Goal: Task Accomplishment & Management: Complete application form

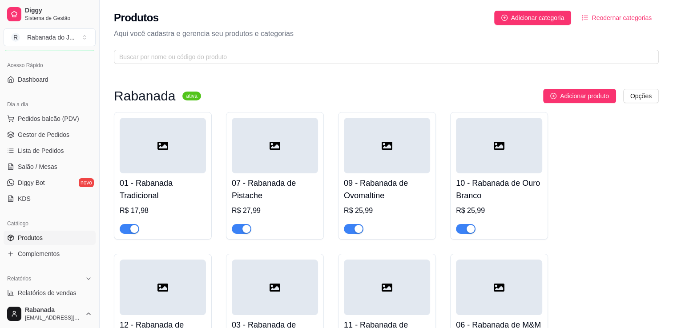
scroll to position [272, 0]
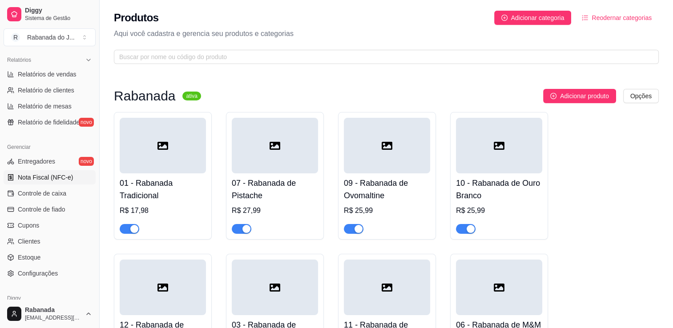
click at [32, 176] on span "Nota Fiscal (NFC-e)" at bounding box center [45, 177] width 55 height 9
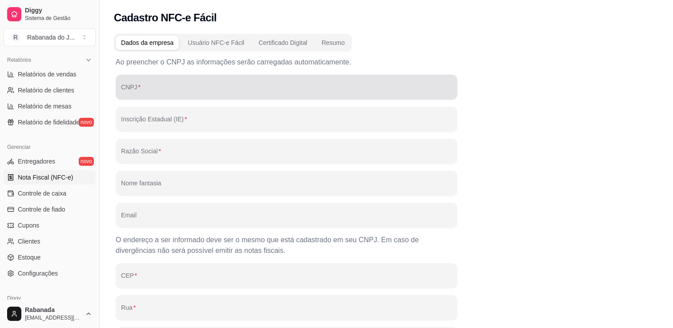
click at [154, 77] on div "CNPJ" at bounding box center [286, 87] width 341 height 25
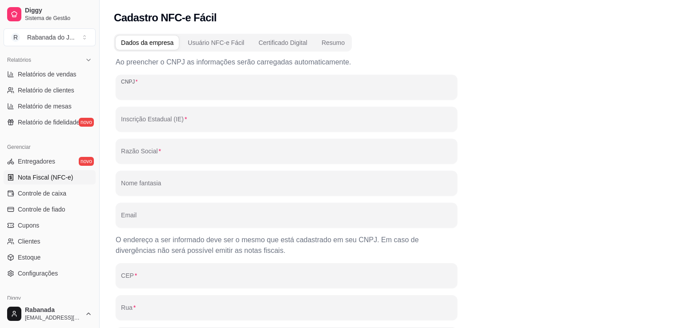
paste input "58.109.725/0001-00"
type input "58.109.725/0001-00"
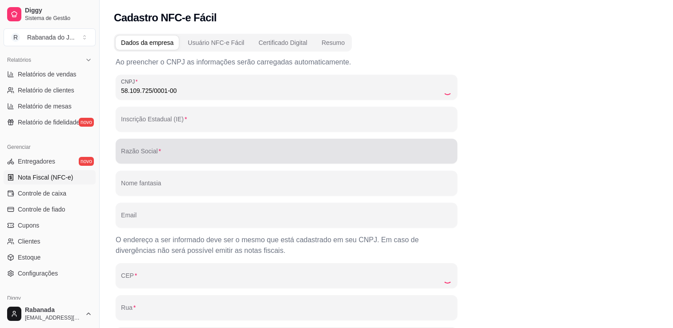
type input "15137932"
type input "IN BRASA COMERCIO LTDA"
type input "Rabanada do Juca"
type input "[EMAIL_ADDRESS][DOMAIN_NAME]"
type input "22783119"
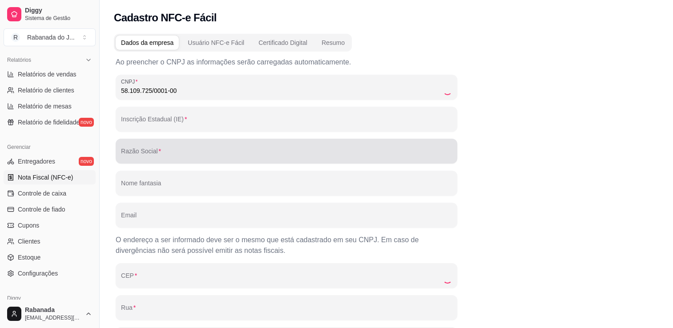
type input "[GEOGRAPHIC_DATA][PERSON_NAME]"
type input "00765"
type input "CAMORIM"
type input "[GEOGRAPHIC_DATA]"
type input "RJ"
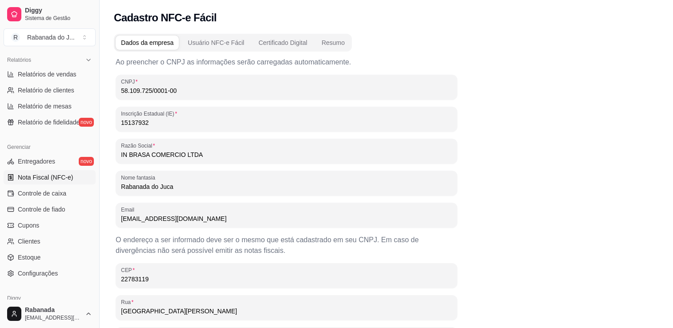
scroll to position [175, 0]
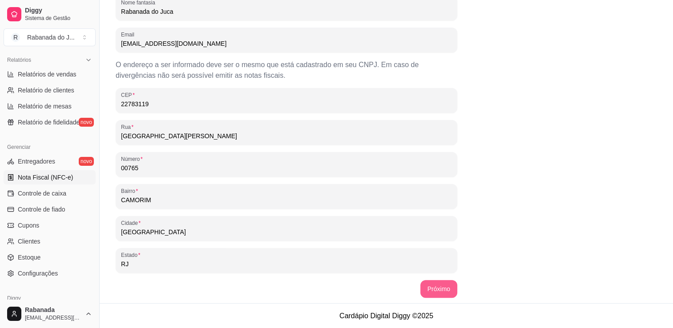
type input "58.109.725/0001-00"
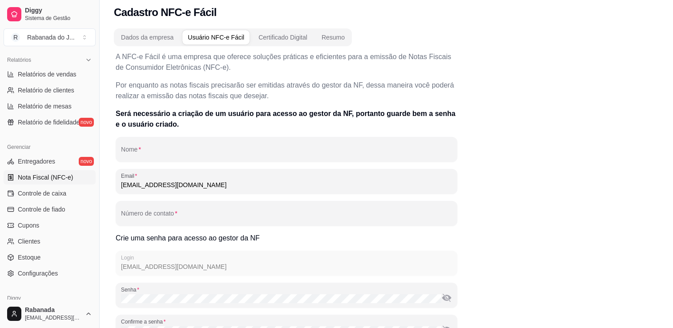
scroll to position [0, 0]
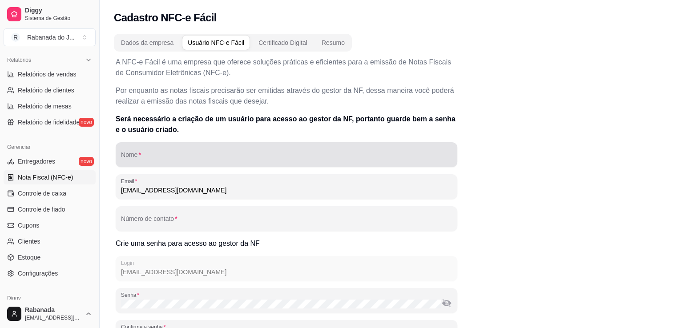
click at [327, 163] on div at bounding box center [286, 155] width 331 height 18
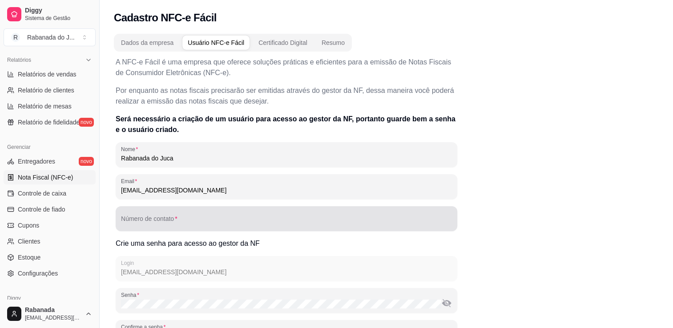
type input "Rabanada do Juca"
click at [345, 228] on div "Número de contato" at bounding box center [286, 218] width 341 height 25
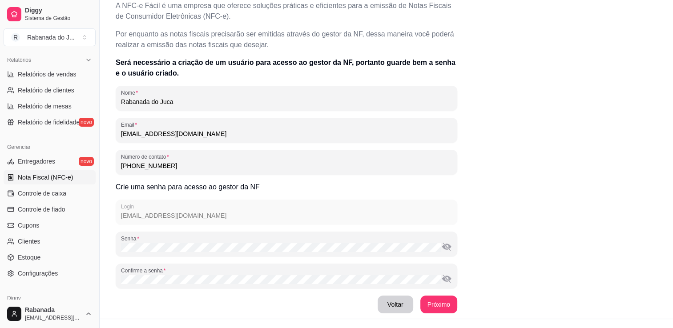
scroll to position [72, 0]
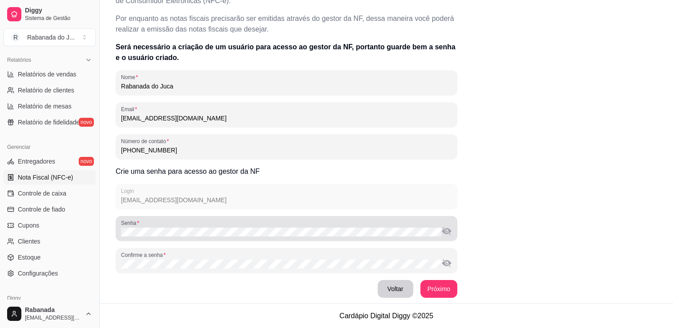
type input "[PHONE_NUMBER]"
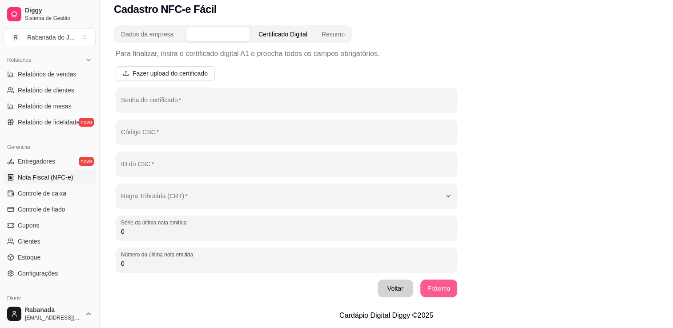
scroll to position [8, 0]
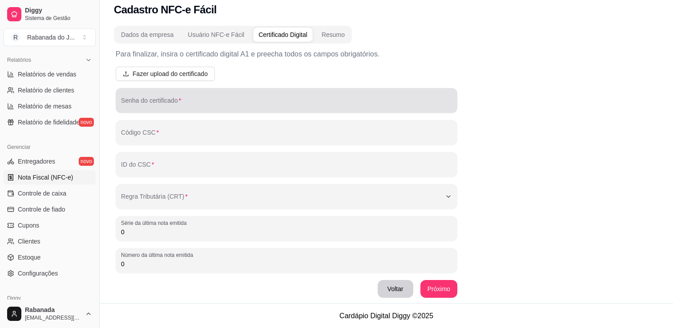
click at [387, 99] on div at bounding box center [286, 101] width 331 height 18
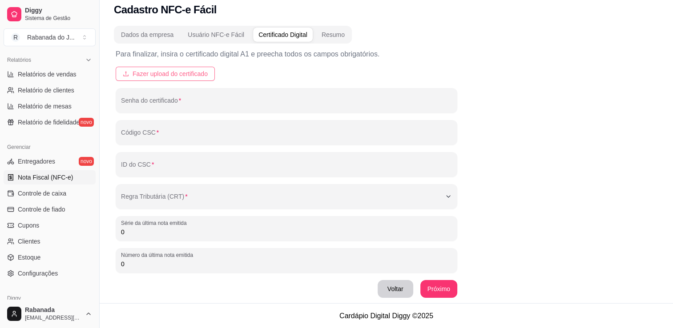
click at [176, 71] on span "Fazer upload do certificado" at bounding box center [169, 74] width 75 height 10
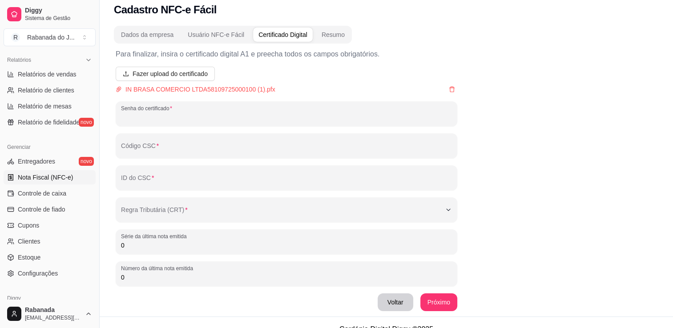
click at [228, 120] on input "Senha do certificado" at bounding box center [286, 117] width 331 height 9
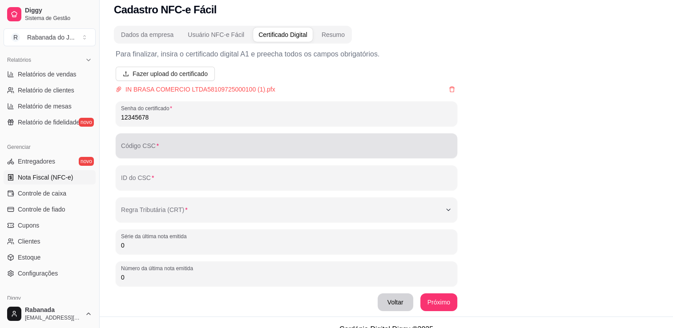
type input "12345678"
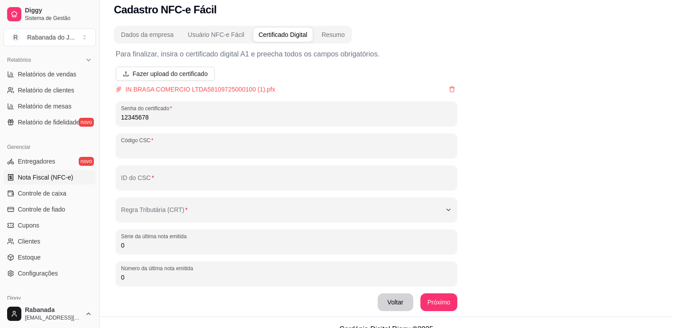
click at [222, 145] on input "Código CSC" at bounding box center [286, 149] width 331 height 9
type input "b"
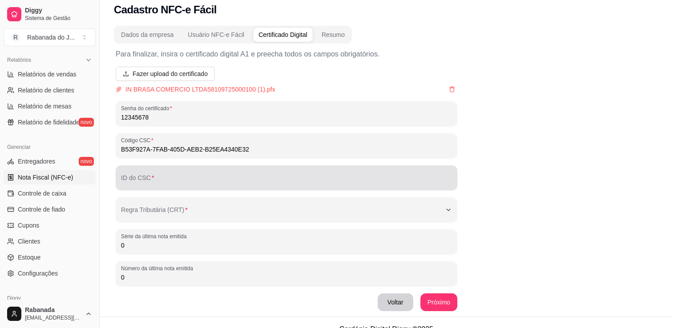
type input "B53F927A-7FAB-405D-AEB2-B25EA4340E32"
click at [204, 174] on div at bounding box center [286, 178] width 331 height 18
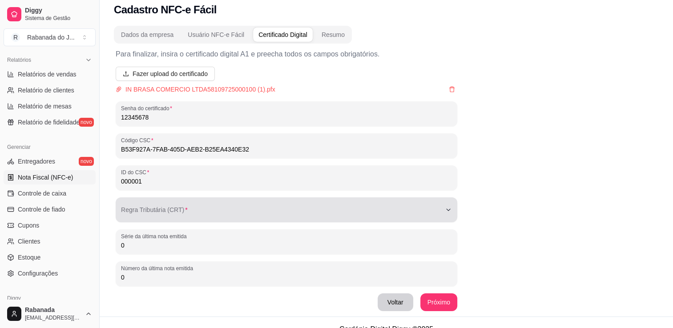
type input "000001"
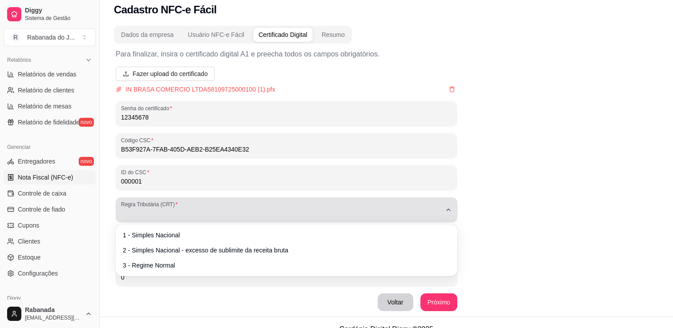
click at [445, 211] on icon "button" at bounding box center [448, 209] width 7 height 7
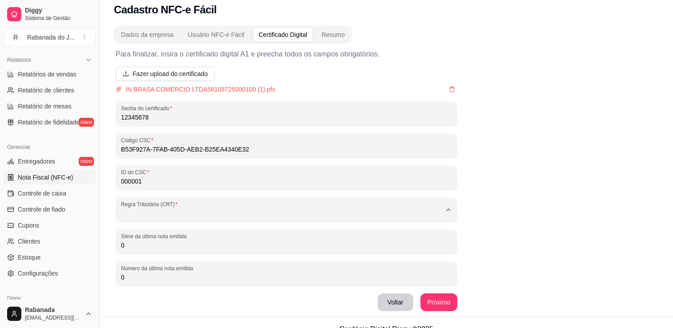
click at [239, 236] on span "1 - Simples Nacional" at bounding box center [281, 234] width 305 height 8
type input "1"
select select "1"
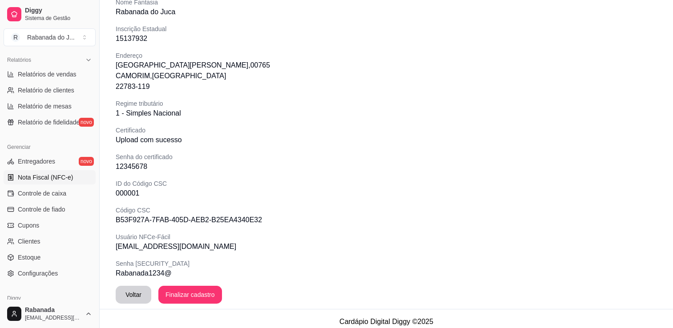
scroll to position [136, 0]
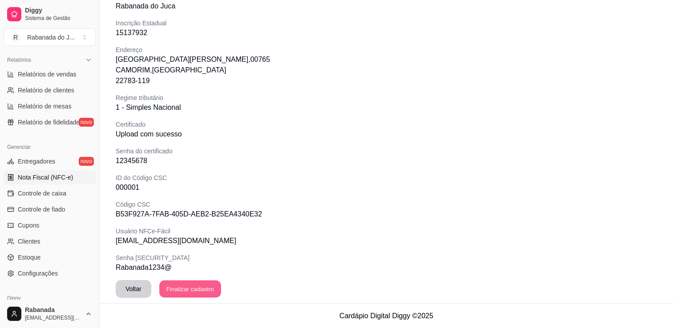
click at [201, 288] on button "Finalizar cadastro" at bounding box center [189, 288] width 61 height 17
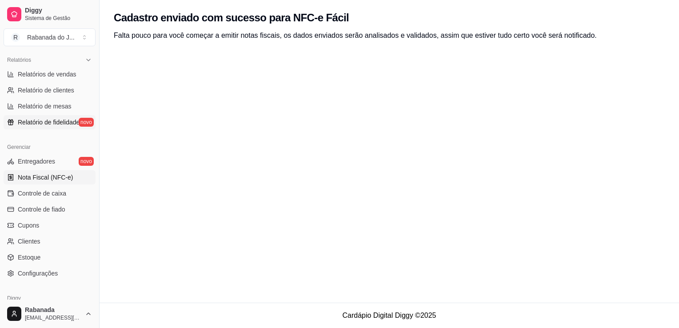
click at [44, 122] on span "Relatório de fidelidade" at bounding box center [49, 122] width 62 height 9
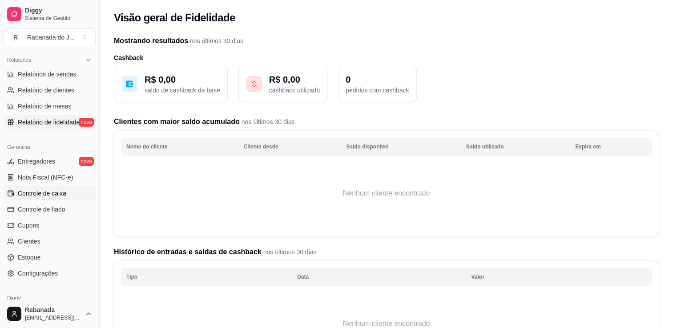
click at [55, 189] on span "Controle de caixa" at bounding box center [42, 193] width 48 height 9
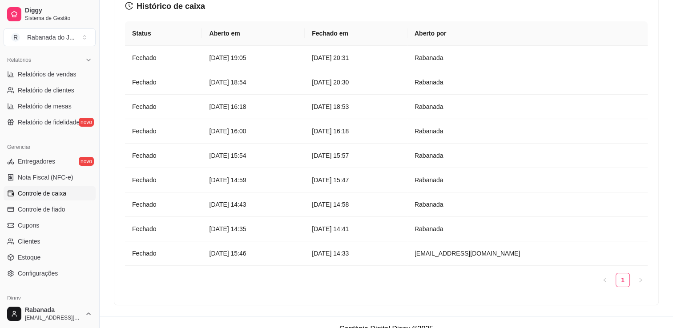
scroll to position [98, 0]
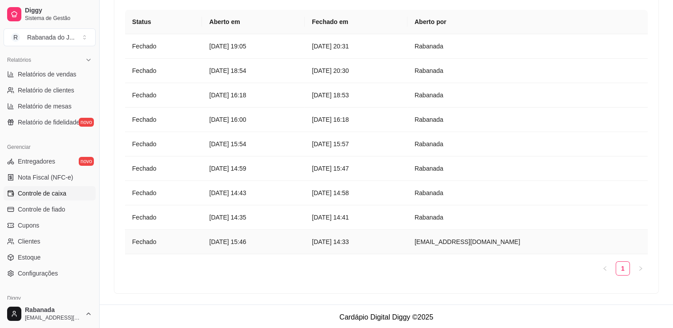
click at [572, 240] on td "[EMAIL_ADDRESS][DOMAIN_NAME]" at bounding box center [527, 242] width 240 height 24
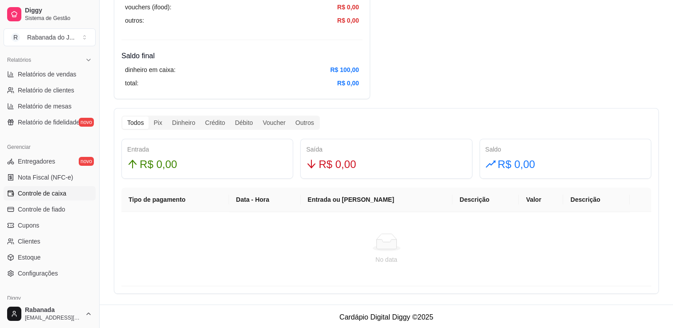
scroll to position [414, 0]
click at [390, 200] on th "Entrada ou [PERSON_NAME]" at bounding box center [376, 199] width 152 height 24
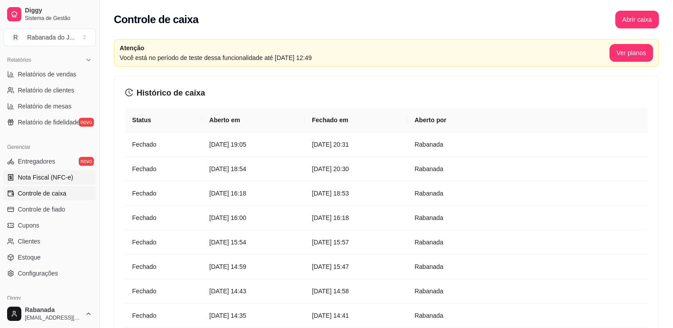
click at [55, 173] on span "Nota Fiscal (NFC-e)" at bounding box center [45, 177] width 55 height 9
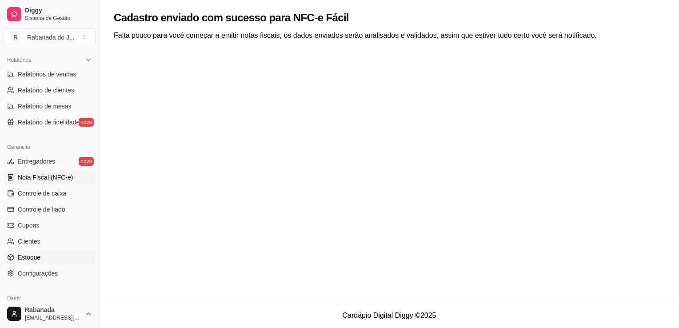
click at [33, 257] on span "Estoque" at bounding box center [29, 257] width 23 height 9
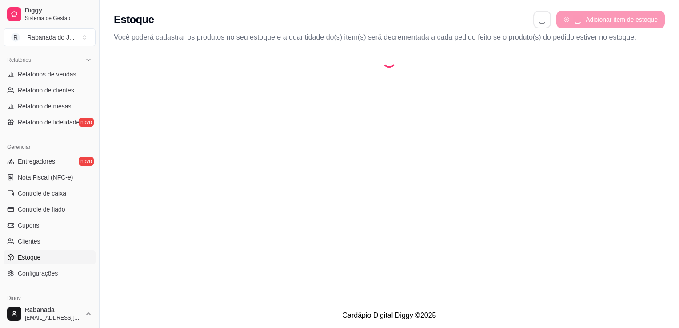
select select "QUANTITY_ORDER"
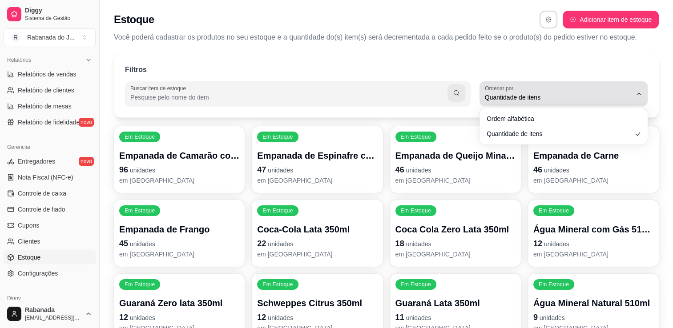
click at [525, 95] on span "Quantidade de itens" at bounding box center [558, 97] width 147 height 9
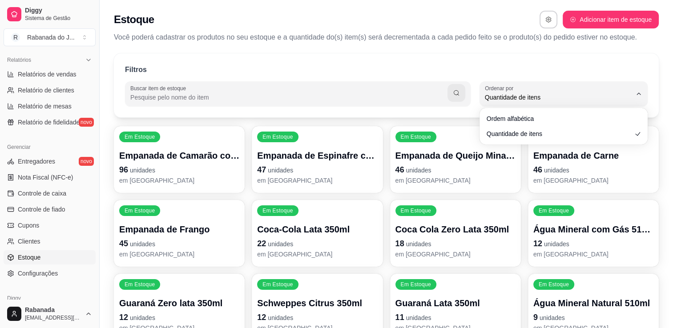
click at [524, 52] on div "Filtros Buscar item de estoque QUANTITY_ORDER Ordenar por Ordem alfabética Quan…" at bounding box center [386, 273] width 573 height 451
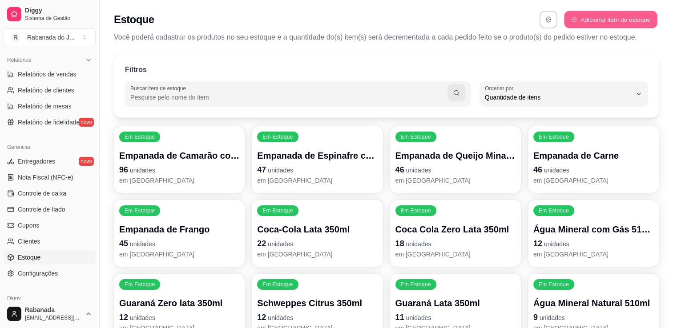
click at [617, 20] on button "Adicionar item de estoque" at bounding box center [610, 19] width 93 height 17
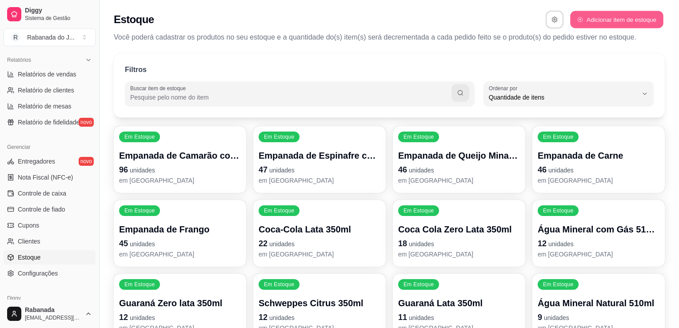
select select "UN"
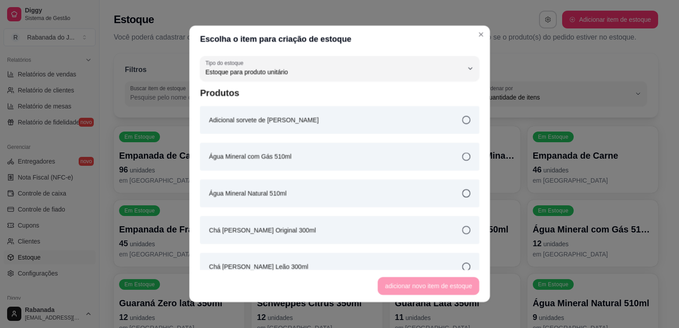
scroll to position [8, 0]
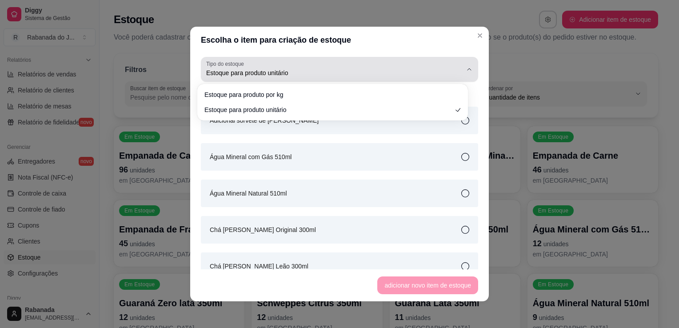
click at [400, 68] on div "Estoque para produto unitário" at bounding box center [334, 69] width 256 height 18
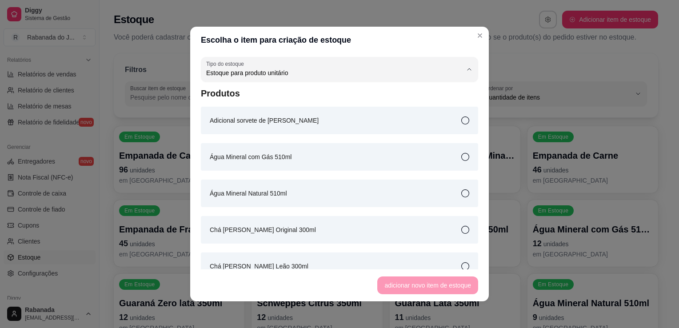
click at [309, 94] on span "Estoque para produto por kg" at bounding box center [329, 94] width 238 height 8
type input "KG"
select select "KG"
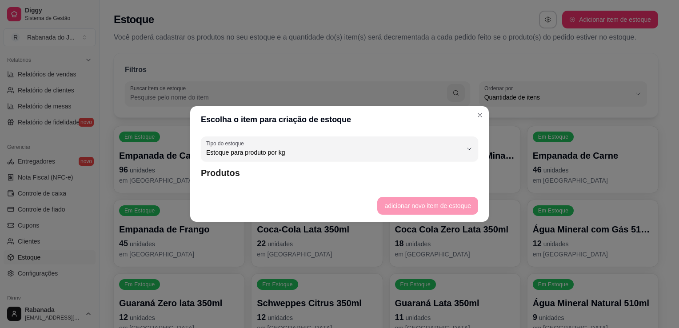
click at [229, 173] on article "Produtos" at bounding box center [339, 173] width 277 height 12
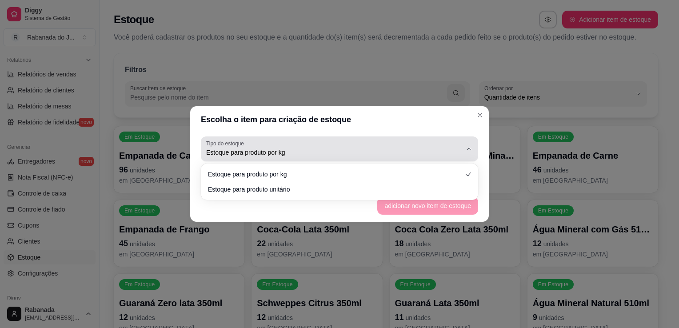
click at [476, 160] on button "Tipo do estoque Estoque para produto por kg" at bounding box center [339, 148] width 277 height 25
click at [469, 150] on icon "button" at bounding box center [469, 148] width 7 height 7
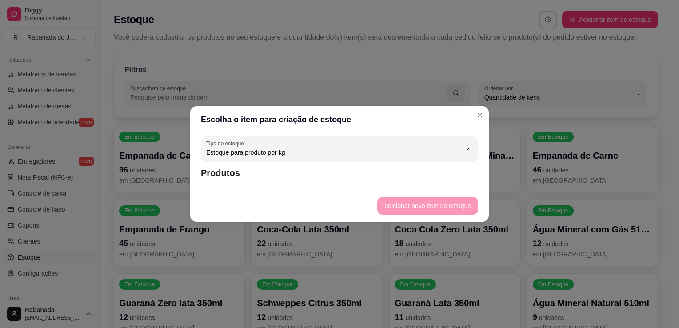
click at [296, 175] on span "Estoque para produto por kg" at bounding box center [335, 173] width 244 height 8
select select
click at [417, 206] on footer "adicionar novo item de estoque" at bounding box center [339, 206] width 299 height 32
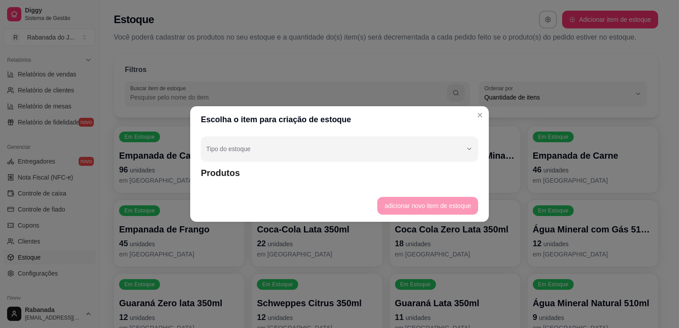
click at [233, 180] on div "Tipo do estoque Estoque para produto por kg Estoque para produto unitário Tipo …" at bounding box center [339, 161] width 299 height 57
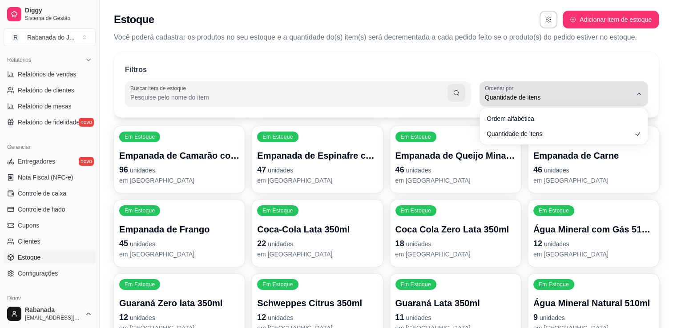
click at [533, 96] on span "Quantidade de itens" at bounding box center [558, 97] width 147 height 9
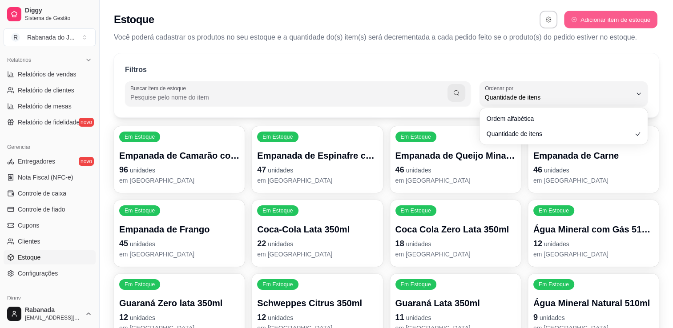
click at [602, 17] on button "Adicionar item de estoque" at bounding box center [610, 19] width 93 height 17
select select "UN"
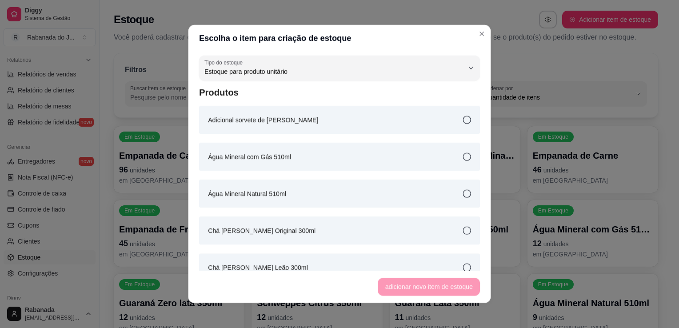
scroll to position [8, 0]
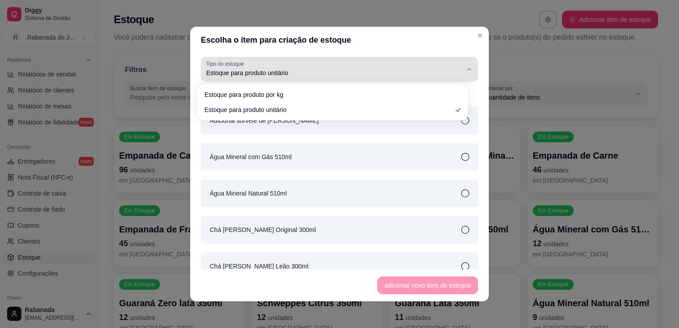
click at [429, 70] on span "Estoque para produto unitário" at bounding box center [334, 72] width 256 height 9
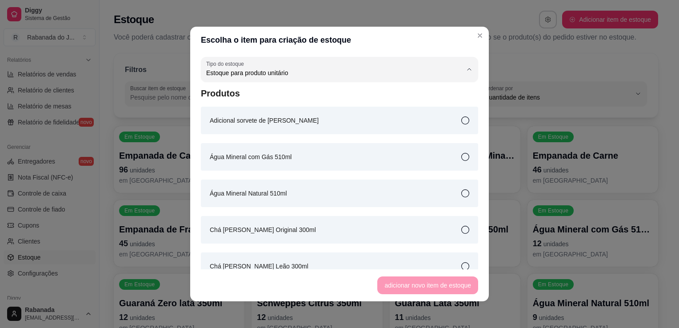
click at [315, 89] on li "Estoque para produto por kg" at bounding box center [332, 95] width 253 height 14
type input "KG"
select select "KG"
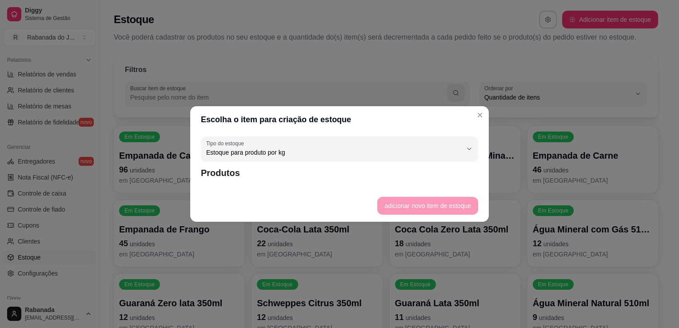
click at [224, 182] on div "KG Tipo do estoque Estoque para produto por kg Estoque para produto unitário Ti…" at bounding box center [339, 161] width 299 height 57
click at [422, 203] on footer "adicionar novo item de estoque" at bounding box center [339, 206] width 299 height 32
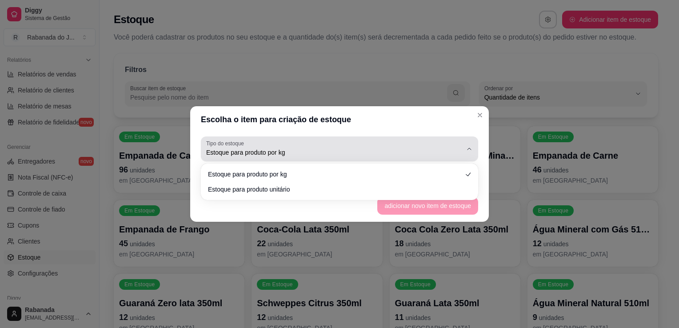
click at [396, 144] on div "Estoque para produto por kg" at bounding box center [334, 149] width 256 height 18
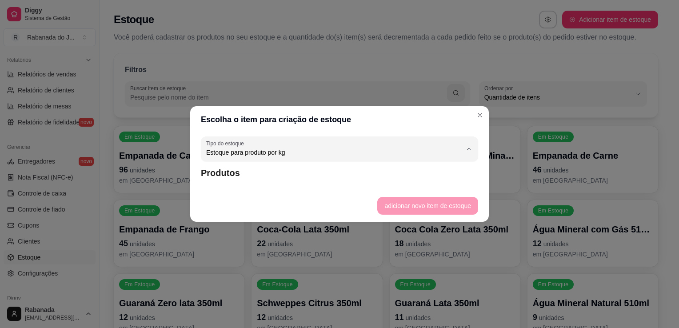
click at [293, 172] on span "Estoque para produto por kg" at bounding box center [335, 173] width 244 height 8
select select
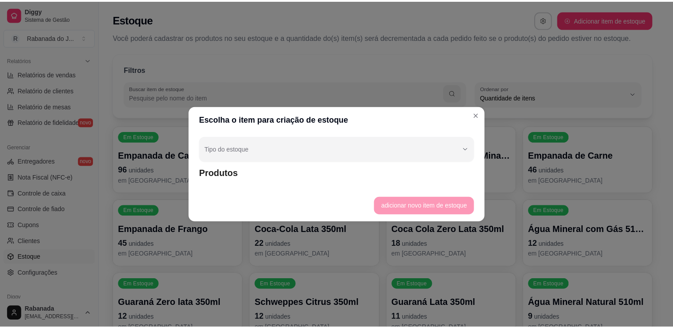
scroll to position [0, 0]
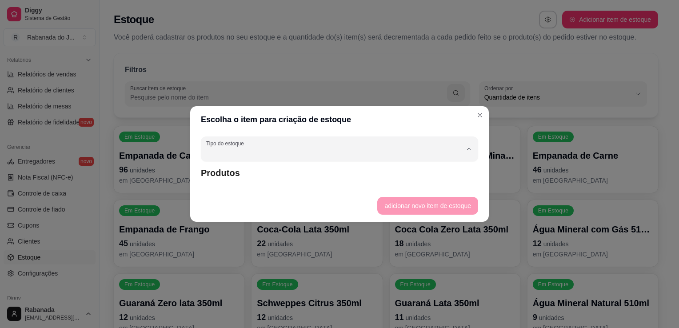
click at [281, 176] on body "Diggy Sistema de Gestão R Rabanada do J ... Loja fechada Plano Essencial até 29…" at bounding box center [336, 164] width 673 height 328
type input "KG"
select select "KG"
click at [281, 193] on footer "adicionar novo item de estoque" at bounding box center [339, 206] width 299 height 32
click at [357, 202] on footer "adicionar novo item de estoque" at bounding box center [339, 206] width 299 height 32
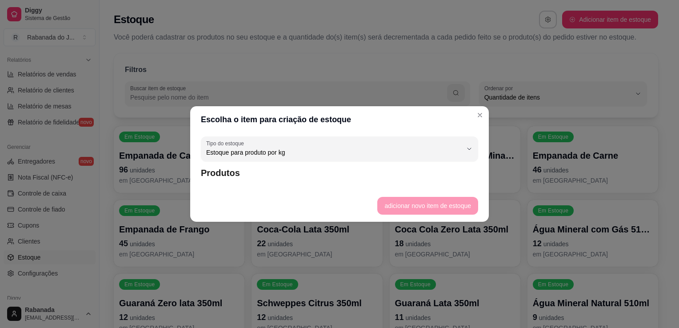
click at [407, 206] on footer "adicionar novo item de estoque" at bounding box center [339, 206] width 299 height 32
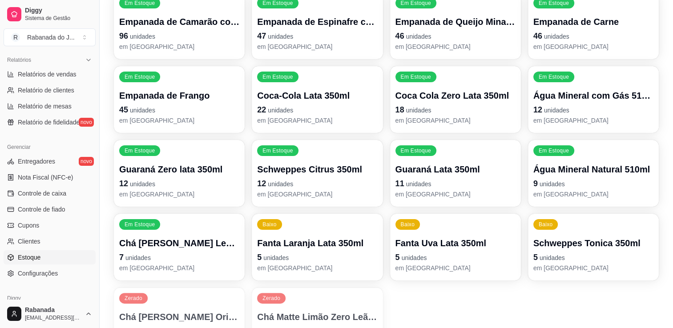
scroll to position [136, 0]
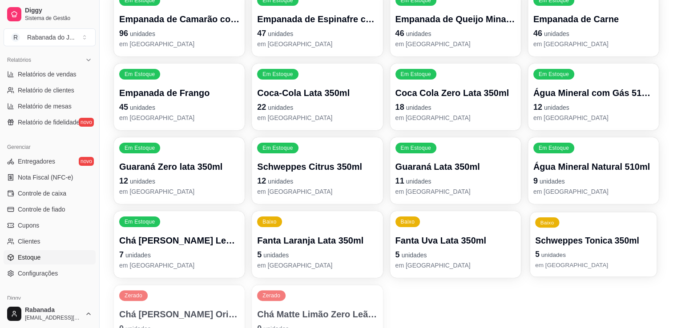
click at [543, 217] on div "Baixo" at bounding box center [547, 222] width 24 height 10
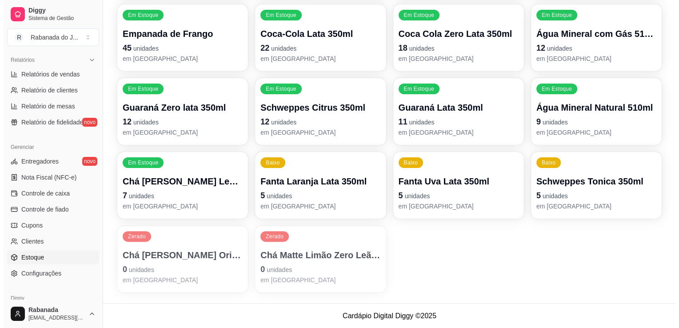
scroll to position [0, 0]
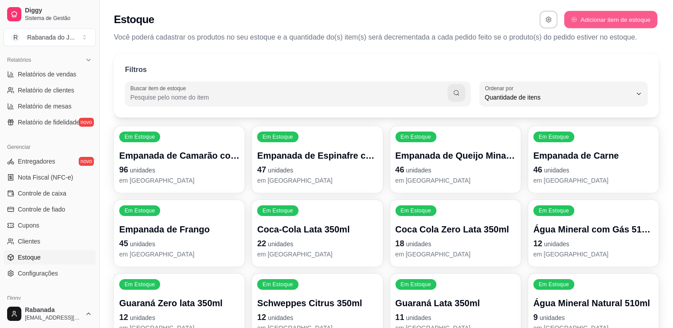
click at [617, 15] on button "Adicionar item de estoque" at bounding box center [610, 19] width 93 height 17
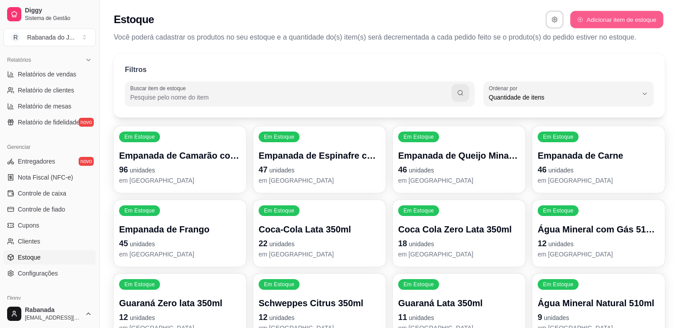
select select "UN"
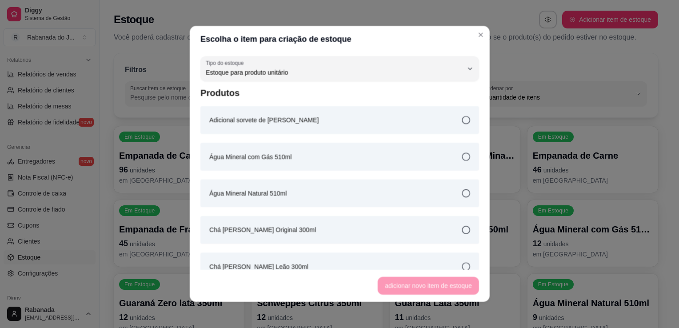
scroll to position [8, 0]
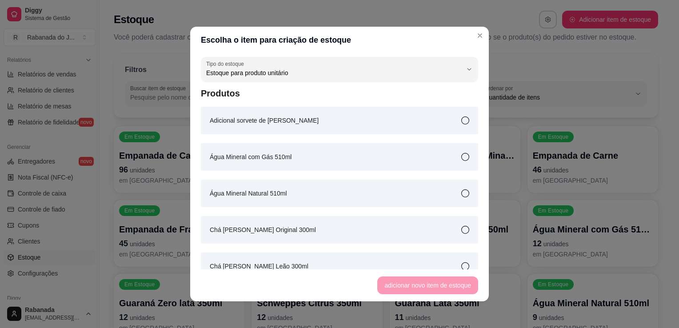
click at [478, 167] on div "UN Tipo do estoque Estoque para produto por kg Estoque para produto unitário Ti…" at bounding box center [339, 161] width 299 height 216
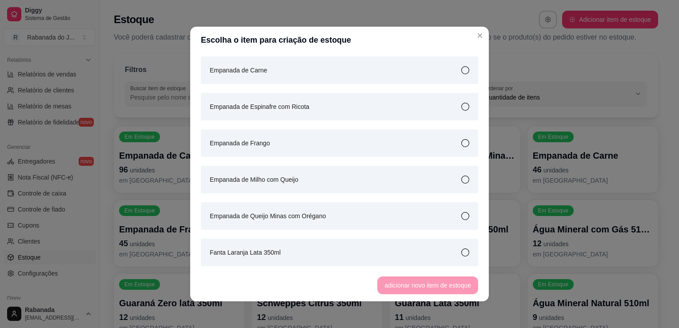
scroll to position [567, 0]
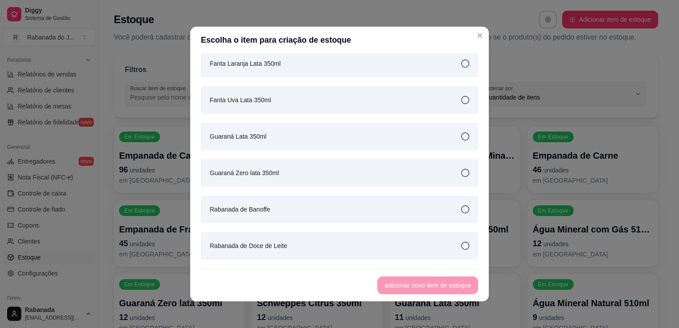
click at [461, 211] on icon at bounding box center [465, 209] width 8 height 8
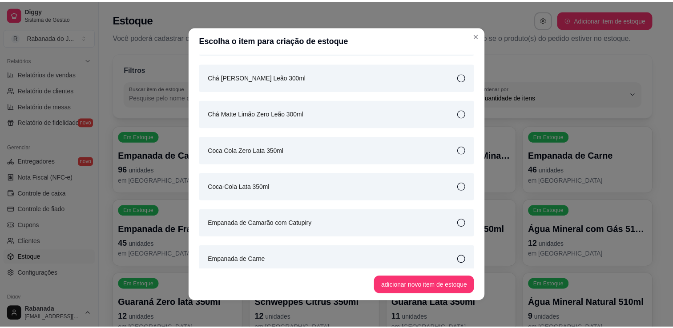
scroll to position [0, 0]
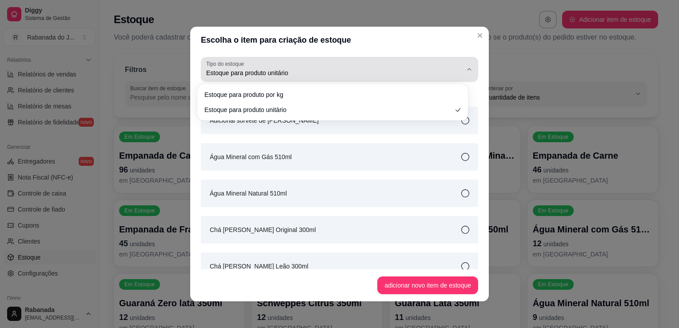
click at [467, 74] on button "Tipo do estoque Estoque para produto unitário" at bounding box center [339, 69] width 277 height 25
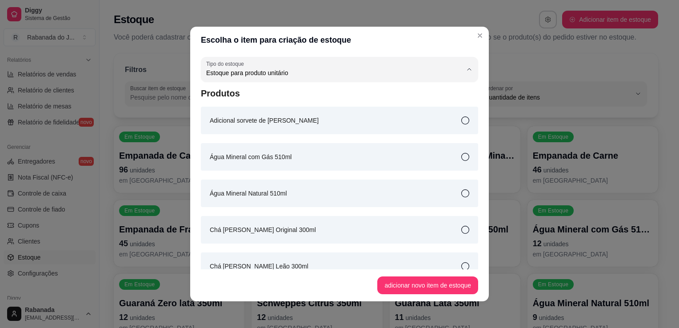
click at [400, 96] on span "Estoque para produto por kg" at bounding box center [329, 94] width 238 height 8
type input "KG"
select select "KG"
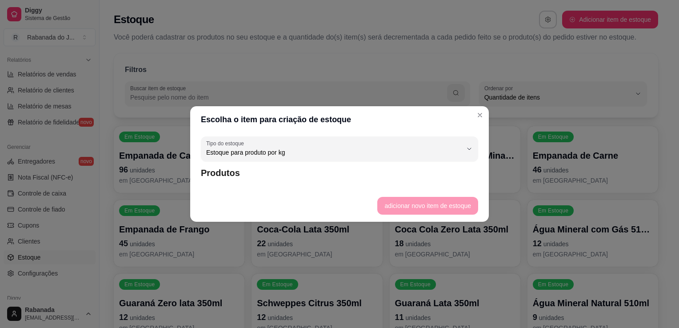
click at [318, 161] on div "KG Tipo do estoque Estoque para produto por kg Estoque para produto unitário Ti…" at bounding box center [339, 161] width 299 height 57
click at [393, 207] on footer "adicionar novo item de estoque" at bounding box center [339, 206] width 299 height 32
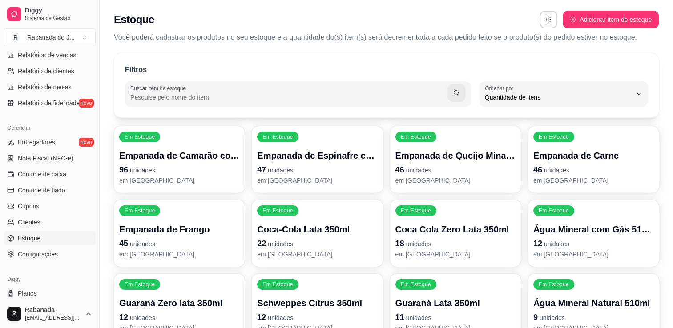
scroll to position [311, 0]
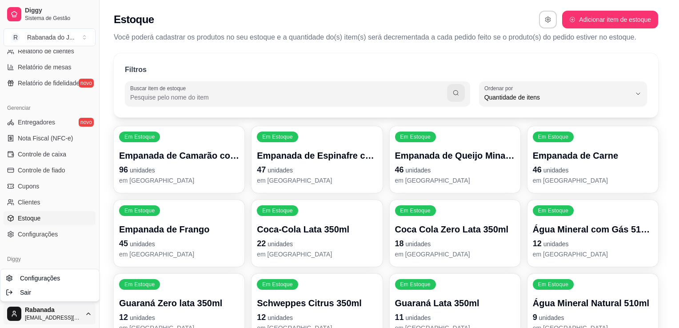
click at [66, 316] on html "Diggy Sistema de Gestão R Rabanada do J ... Loja fechada Plano Essencial até 29…" at bounding box center [339, 164] width 679 height 328
click at [23, 290] on span "Sair" at bounding box center [25, 292] width 11 height 9
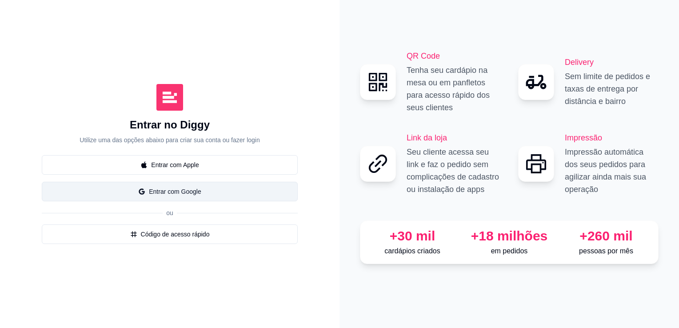
click at [185, 194] on button "Entrar com Google" at bounding box center [170, 192] width 256 height 20
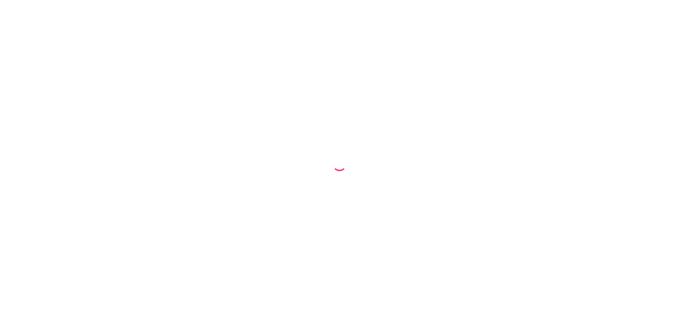
select select "QUANTITY_ORDER"
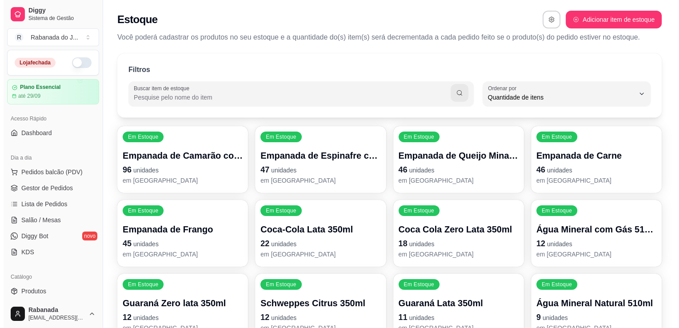
scroll to position [8, 0]
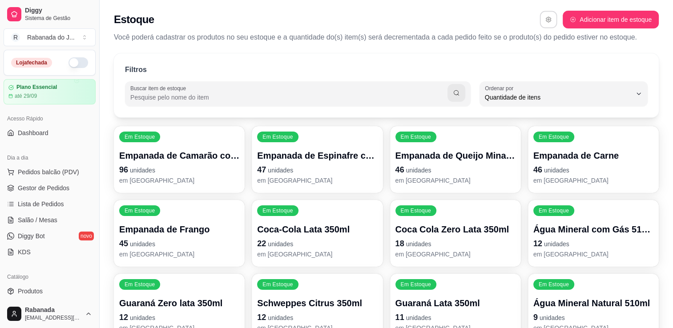
click at [545, 19] on icon "button" at bounding box center [548, 19] width 6 height 6
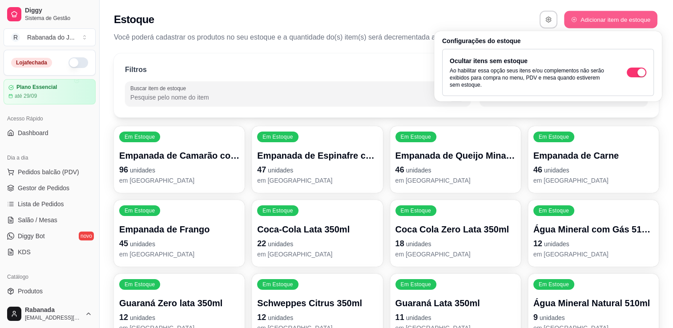
click at [582, 16] on button "Adicionar item de estoque" at bounding box center [610, 19] width 93 height 17
select select "UN"
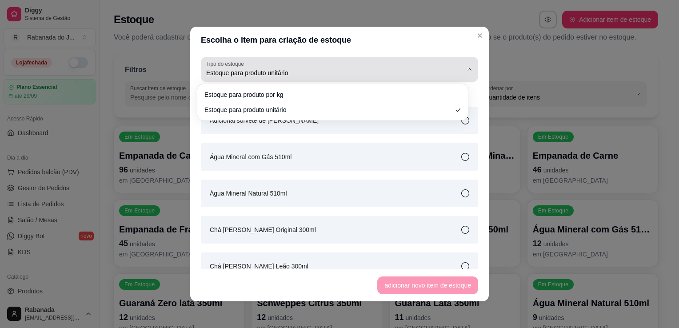
click at [466, 62] on button "Tipo do estoque Estoque para produto unitário" at bounding box center [339, 69] width 277 height 25
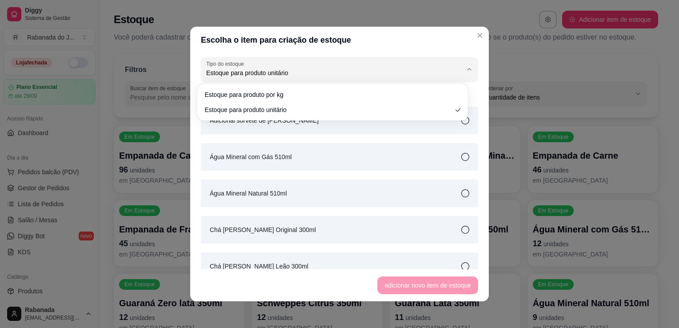
click at [406, 102] on ul "Estoque para produto por kg Estoque para produto unitário" at bounding box center [333, 102] width 264 height 29
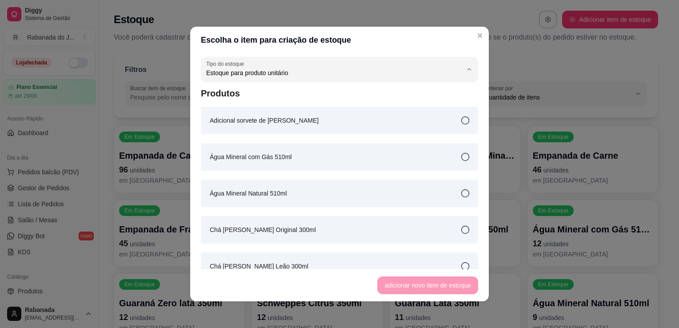
click at [277, 96] on span "Estoque para produto por kg" at bounding box center [329, 94] width 238 height 8
type input "KG"
select select "KG"
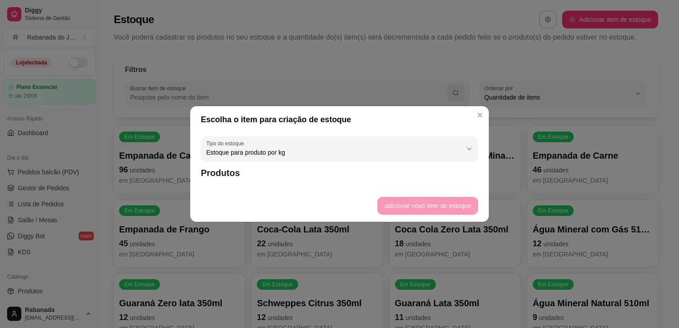
click at [252, 176] on article "Produtos" at bounding box center [339, 173] width 277 height 12
click at [402, 204] on footer "adicionar novo item de estoque" at bounding box center [339, 206] width 299 height 32
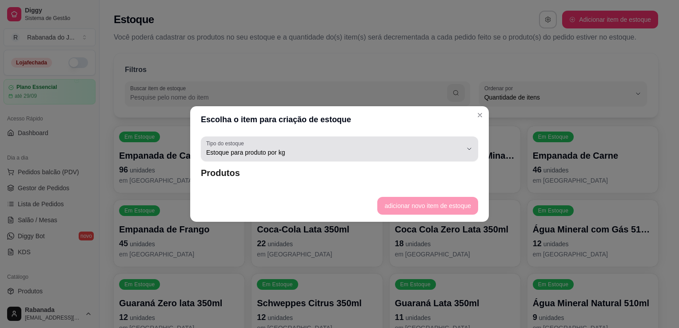
drag, startPoint x: 412, startPoint y: 164, endPoint x: 396, endPoint y: 145, distance: 25.2
click at [396, 145] on div "KG Tipo do estoque Estoque para produto por kg Estoque para produto unitário Ti…" at bounding box center [339, 161] width 299 height 57
click at [396, 145] on div "Estoque para produto por kg" at bounding box center [334, 149] width 256 height 18
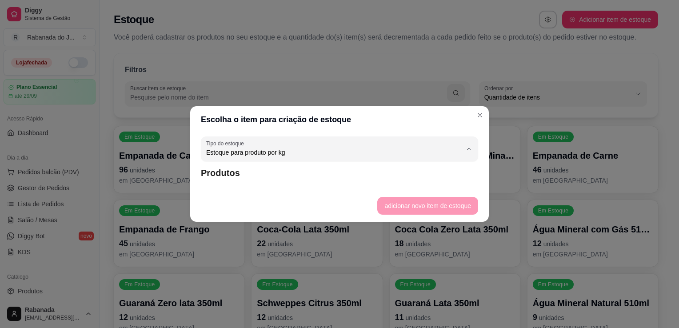
click at [301, 188] on span "Estoque para produto unitário" at bounding box center [335, 188] width 244 height 8
type input "UN"
select select "UN"
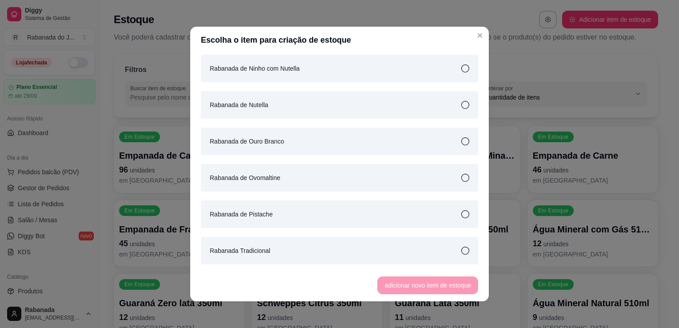
scroll to position [931, 0]
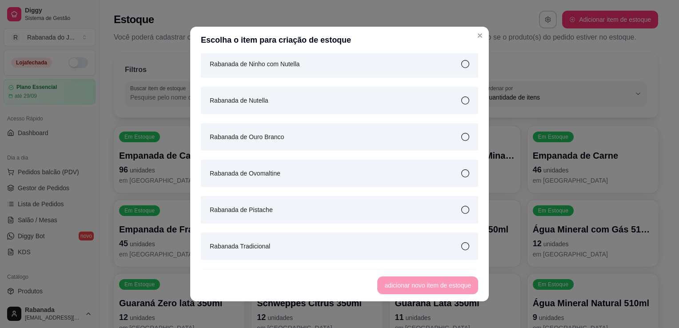
click at [461, 212] on icon at bounding box center [465, 210] width 8 height 8
click at [421, 285] on button "adicionar novo item de estoque" at bounding box center [428, 285] width 98 height 17
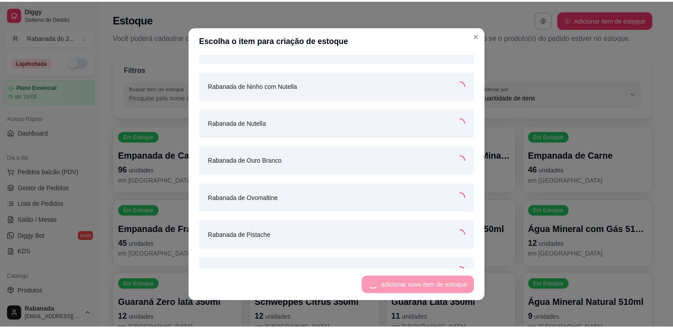
scroll to position [953, 0]
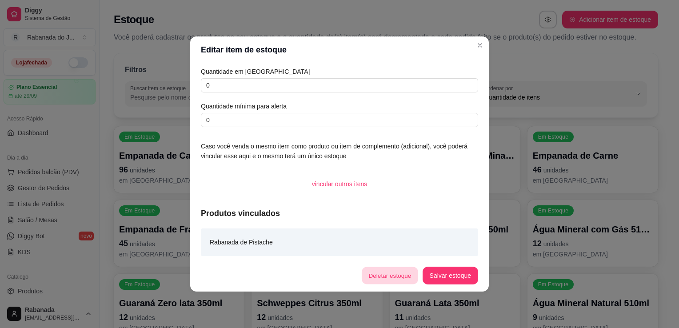
click at [391, 273] on button "Deletar estoque" at bounding box center [390, 275] width 56 height 17
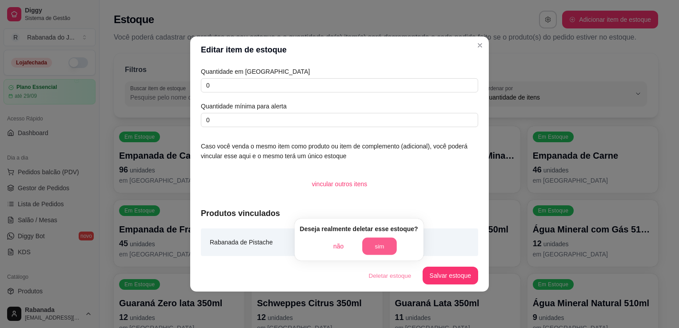
click at [386, 247] on button "sim" at bounding box center [379, 246] width 35 height 17
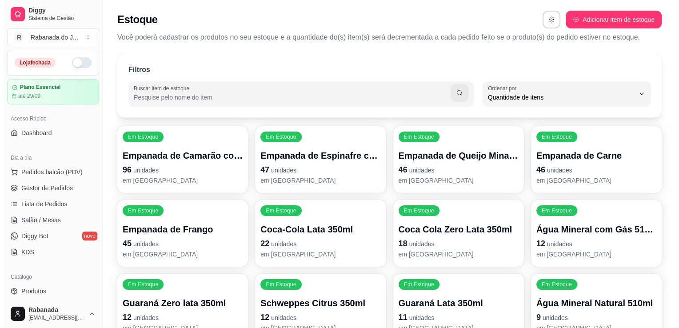
scroll to position [219, 0]
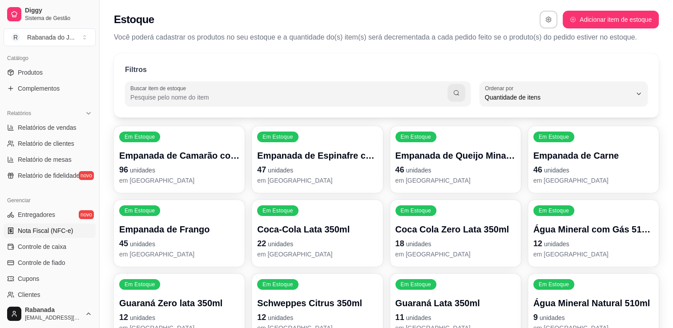
click at [57, 234] on span "Nota Fiscal (NFC-e)" at bounding box center [45, 230] width 55 height 9
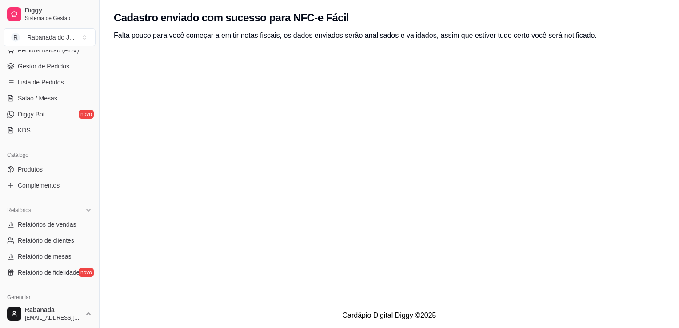
scroll to position [112, 0]
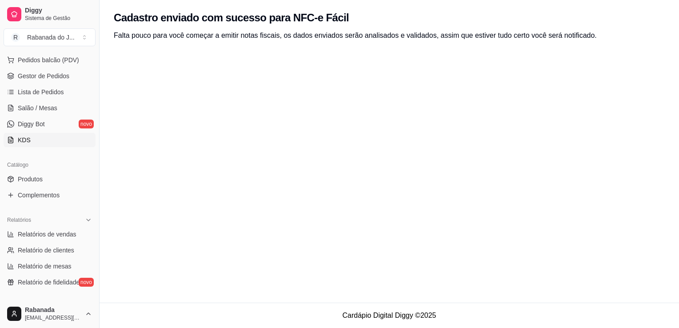
click at [25, 140] on span "KDS" at bounding box center [24, 140] width 13 height 9
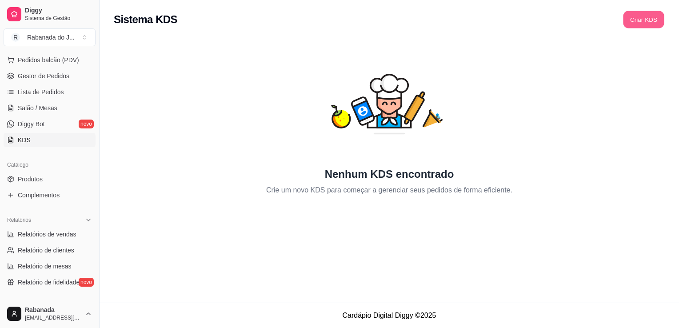
click at [654, 16] on button "Criar KDS" at bounding box center [643, 19] width 41 height 17
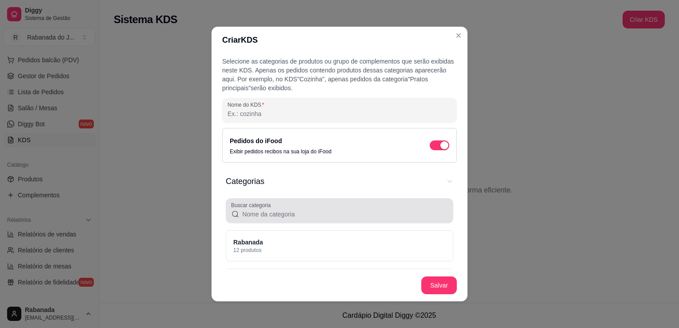
click at [274, 216] on input "Buscar categoria" at bounding box center [344, 214] width 208 height 9
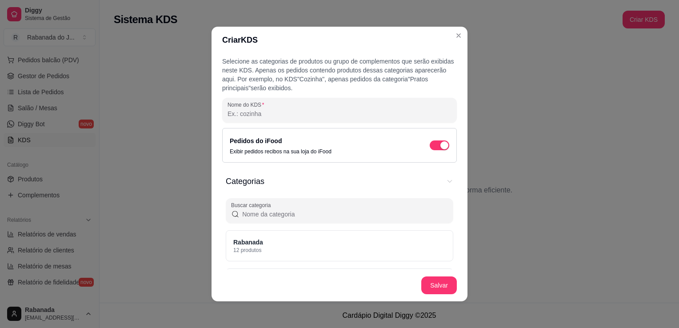
click at [274, 216] on input "Buscar categoria" at bounding box center [344, 214] width 208 height 9
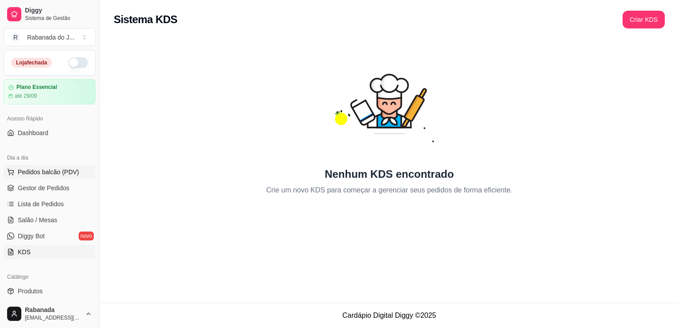
click at [43, 169] on span "Pedidos balcão (PDV)" at bounding box center [48, 172] width 61 height 9
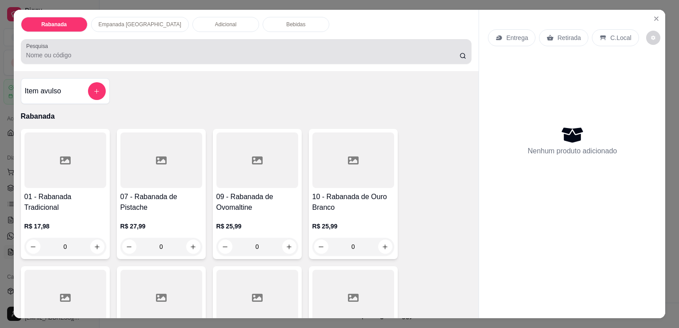
click at [93, 44] on div at bounding box center [246, 52] width 441 height 18
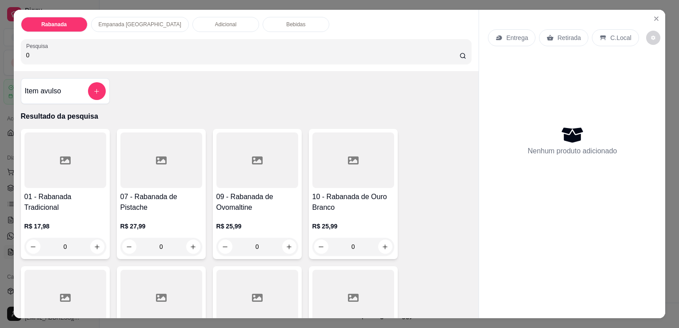
type input "03"
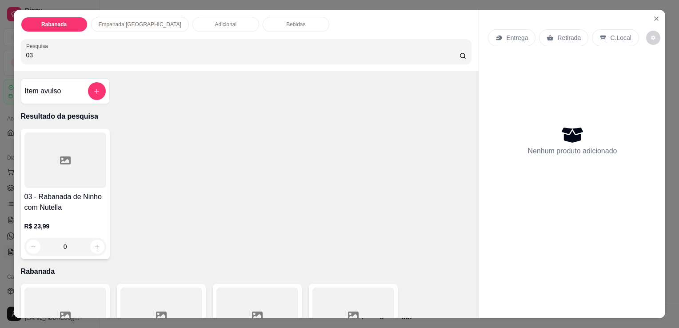
click at [449, 52] on input "03" at bounding box center [242, 55] width 433 height 9
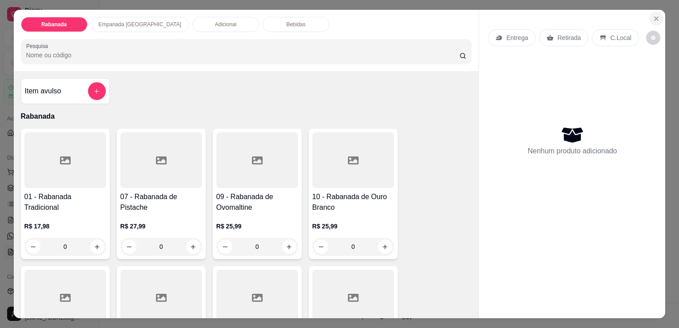
click at [655, 15] on icon "Close" at bounding box center [656, 18] width 7 height 7
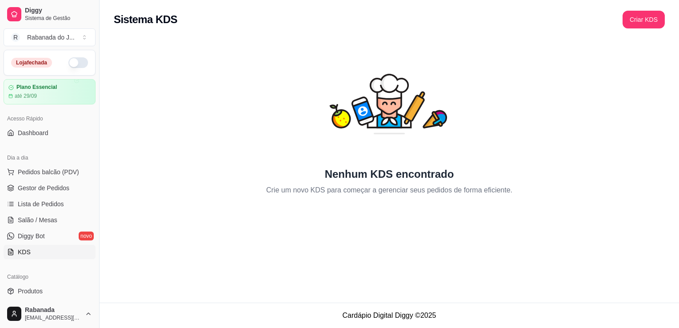
scroll to position [219, 0]
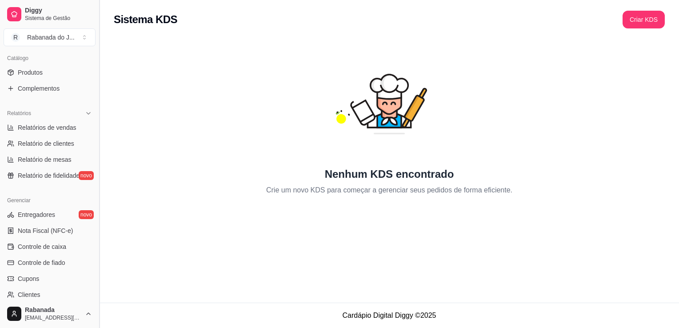
click at [98, 264] on button "Toggle Sidebar" at bounding box center [99, 164] width 7 height 328
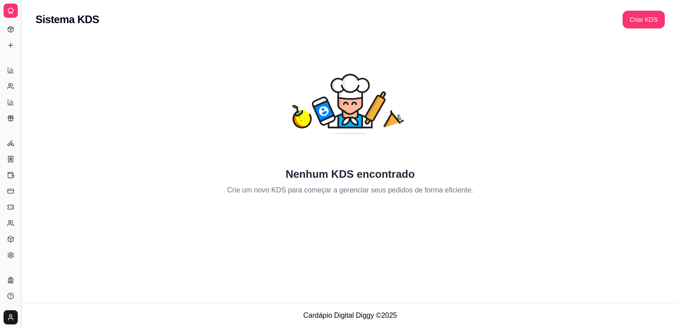
scroll to position [132, 0]
click at [21, 120] on button "Toggle Sidebar" at bounding box center [20, 164] width 7 height 328
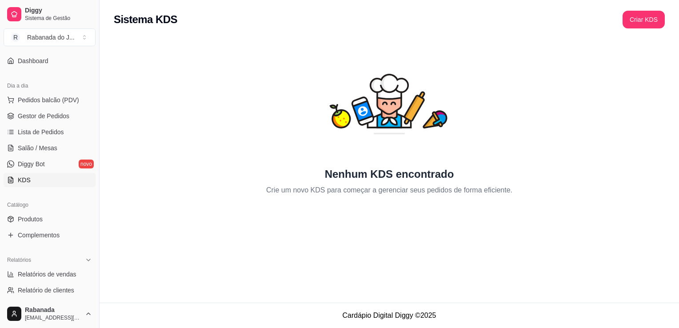
scroll to position [67, 0]
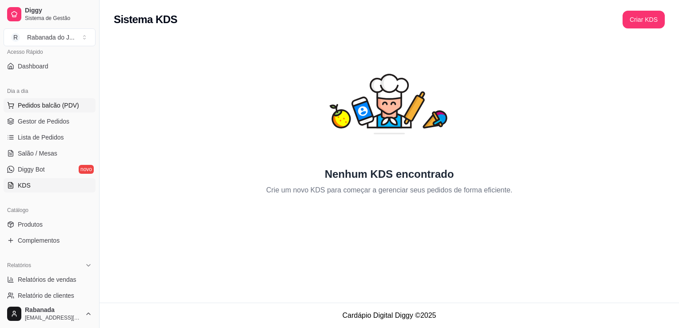
click at [59, 107] on span "Pedidos balcão (PDV)" at bounding box center [48, 105] width 61 height 9
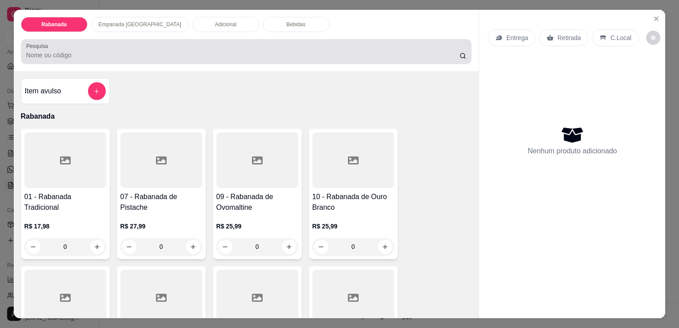
click at [320, 56] on div at bounding box center [246, 52] width 441 height 18
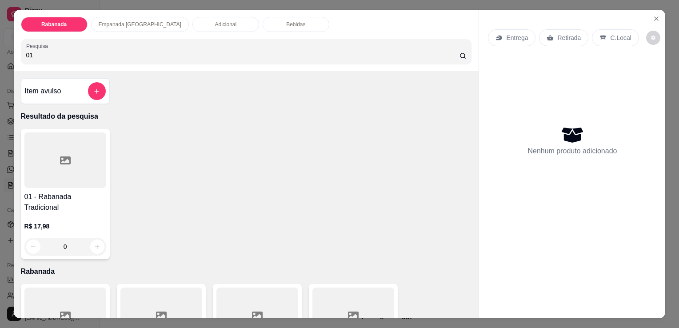
type input "0"
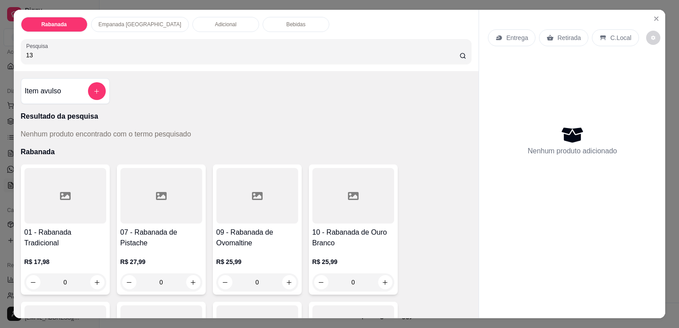
type input "1"
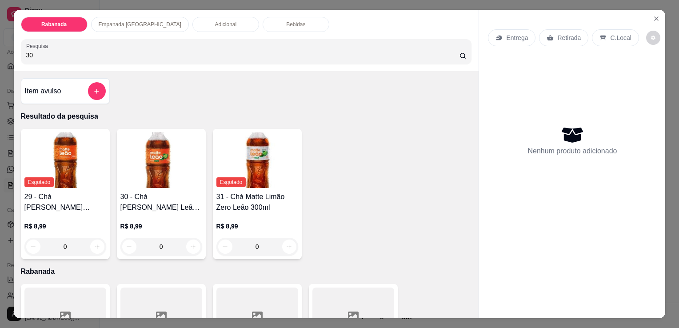
type input "3"
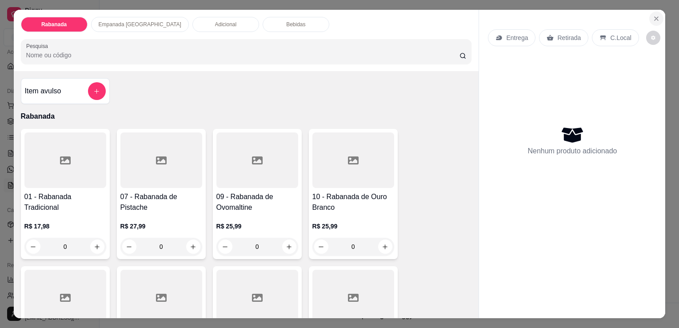
click at [655, 17] on icon "Close" at bounding box center [657, 19] width 4 height 4
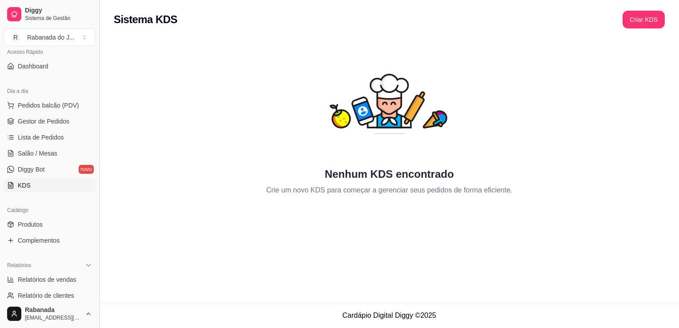
click at [98, 245] on button "Toggle Sidebar" at bounding box center [99, 164] width 7 height 328
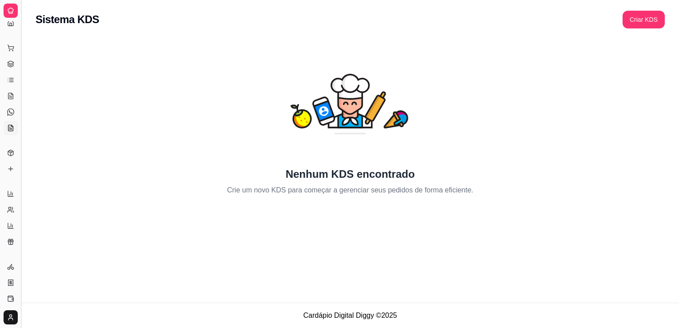
click at [20, 253] on button "Toggle Sidebar" at bounding box center [20, 164] width 7 height 328
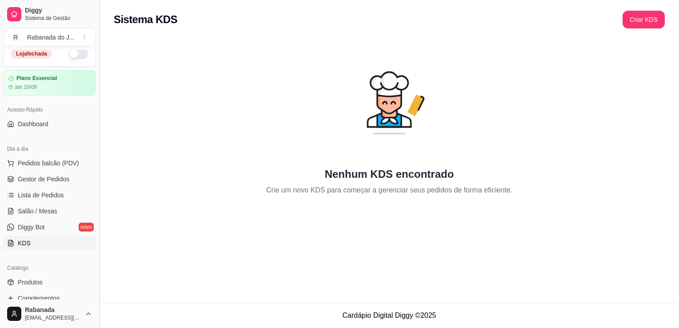
click at [96, 254] on button "Toggle Sidebar" at bounding box center [99, 164] width 7 height 328
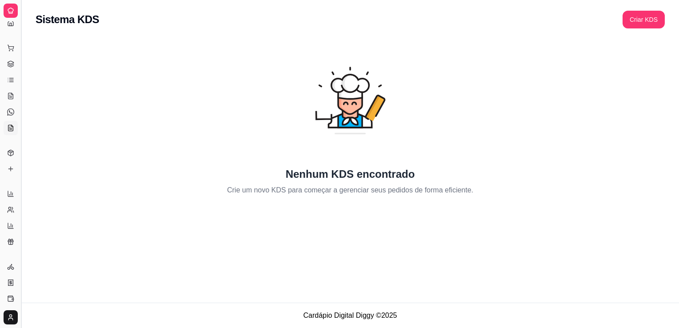
scroll to position [0, 0]
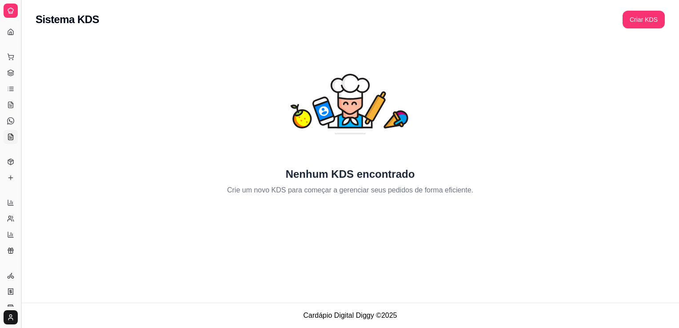
click at [21, 252] on button "Toggle Sidebar" at bounding box center [20, 164] width 7 height 328
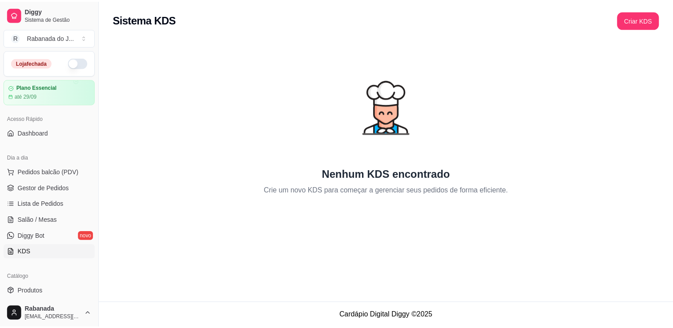
scroll to position [219, 0]
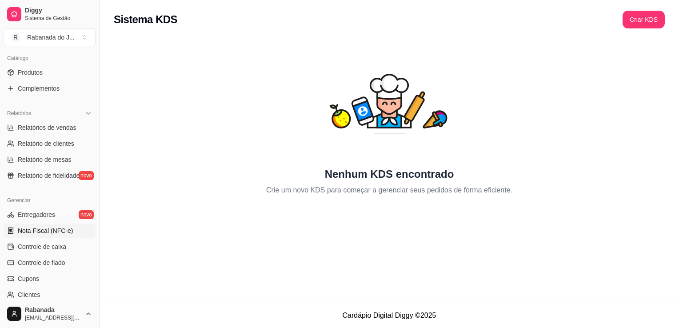
click at [50, 231] on span "Nota Fiscal (NFC-e)" at bounding box center [45, 230] width 55 height 9
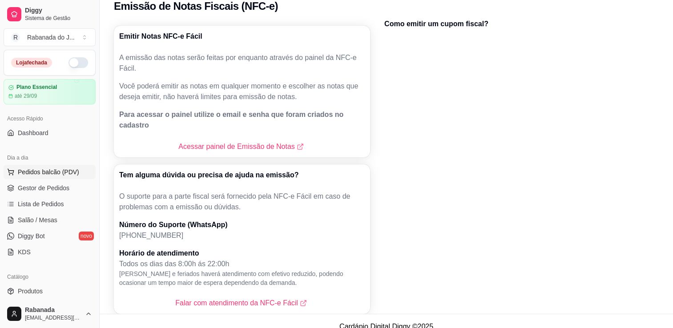
click at [62, 176] on button "Pedidos balcão (PDV)" at bounding box center [50, 172] width 92 height 14
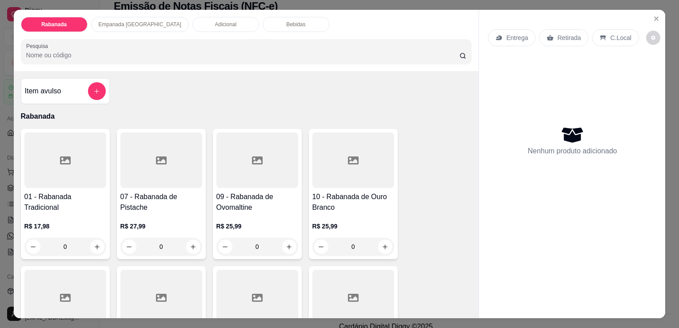
click at [286, 21] on p "Bebidas" at bounding box center [295, 24] width 19 height 7
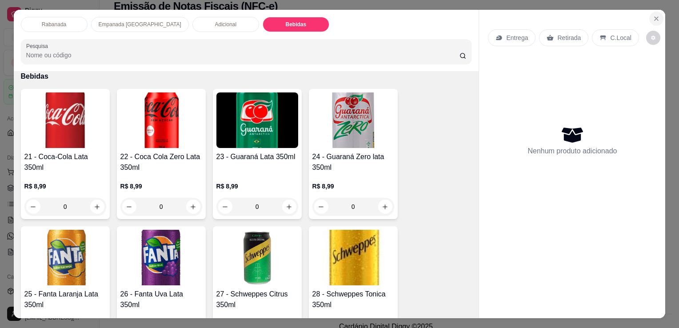
click at [653, 19] on button "Close" at bounding box center [656, 19] width 14 height 14
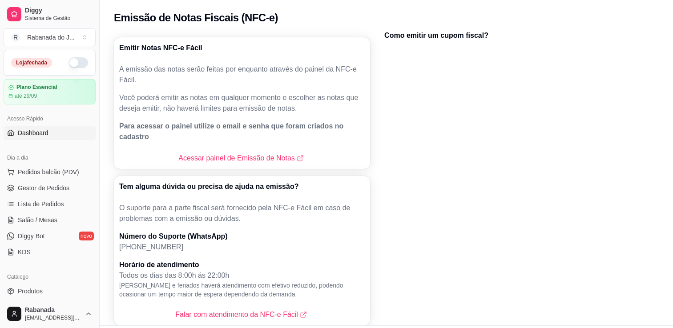
click at [37, 134] on span "Dashboard" at bounding box center [33, 132] width 31 height 9
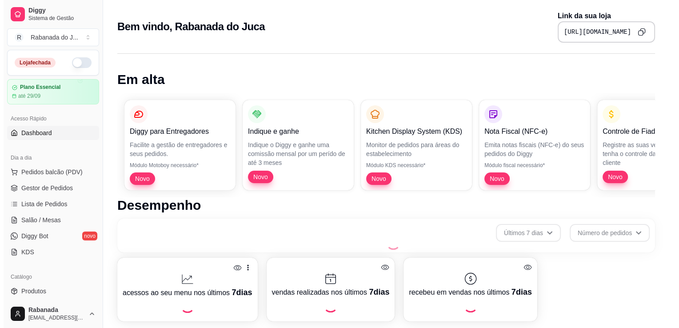
scroll to position [304, 0]
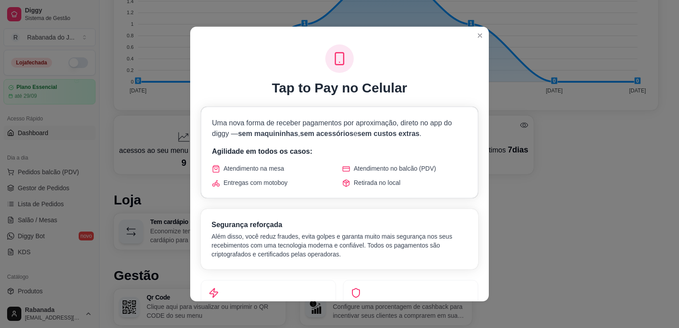
click at [308, 186] on div "Entregas com motoboy" at bounding box center [274, 182] width 125 height 9
click at [479, 264] on div "Tap to Pay no Celular Uma nova forma de receber pagamentos por aproximação, dir…" at bounding box center [339, 171] width 299 height 260
click at [478, 270] on div "Tap to Pay no Celular Uma nova forma de receber pagamentos por aproximação, dir…" at bounding box center [339, 171] width 299 height 260
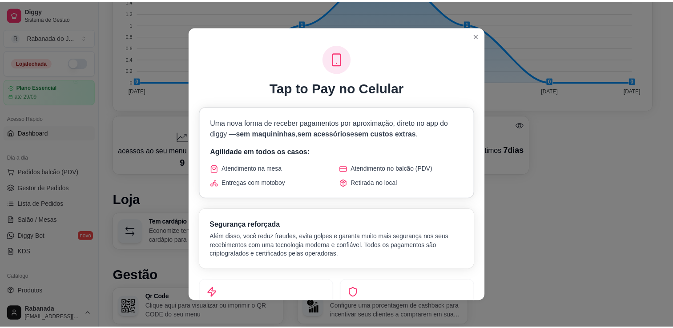
scroll to position [2, 0]
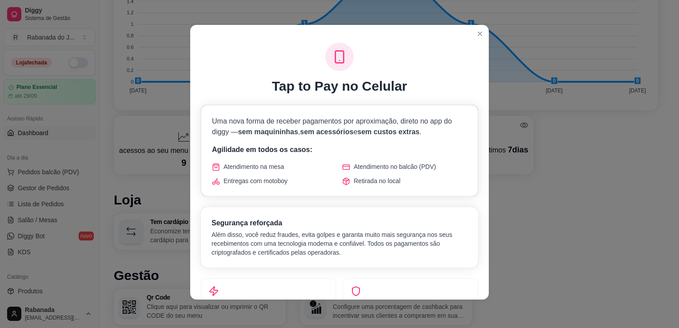
click at [237, 164] on span "Atendimento na mesa" at bounding box center [254, 166] width 60 height 9
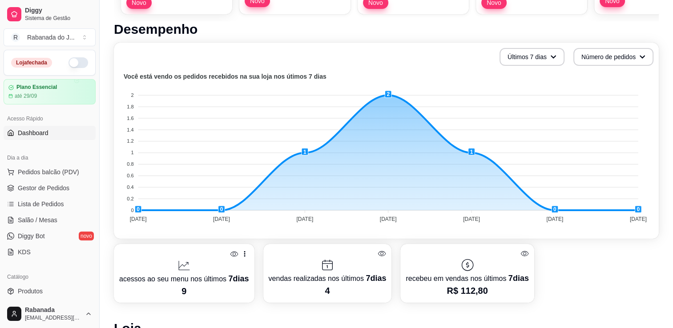
scroll to position [0, 0]
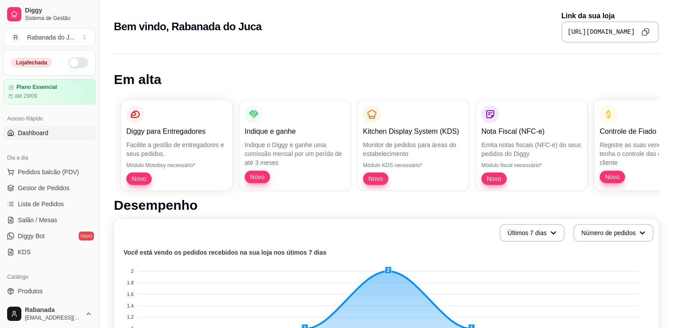
click at [653, 199] on h1 "Desempenho" at bounding box center [386, 205] width 545 height 16
click at [657, 98] on div "Diggy para Entregadores Facilite a gestão de entregadores e seus pedidos. Módul…" at bounding box center [386, 145] width 545 height 104
click at [654, 93] on div "Diggy para Entregadores Facilite a gestão de entregadores e seus pedidos. Módul…" at bounding box center [386, 145] width 545 height 104
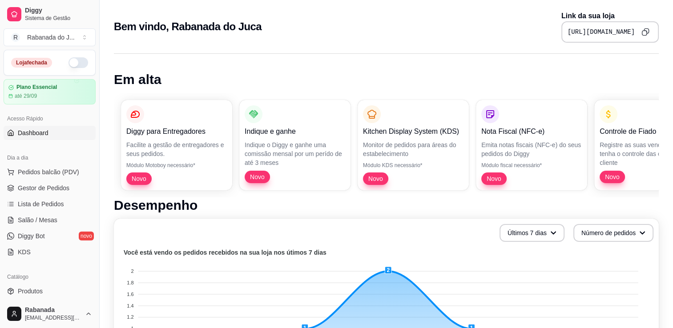
click at [654, 93] on div "Diggy para Entregadores Facilite a gestão de entregadores e seus pedidos. Módul…" at bounding box center [386, 145] width 545 height 104
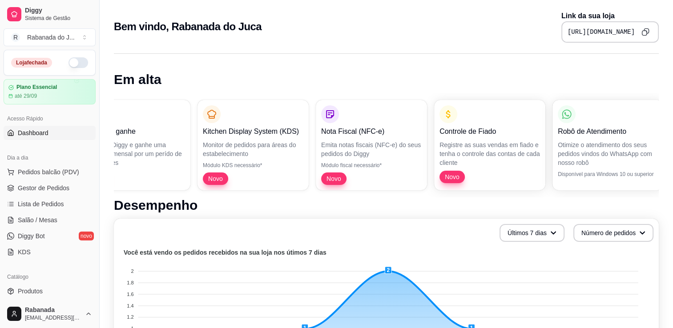
scroll to position [0, 172]
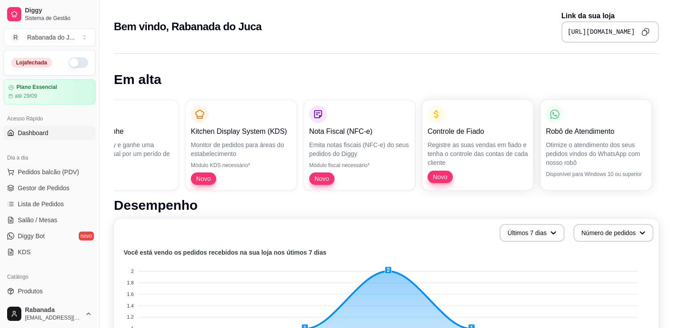
click at [73, 64] on button "button" at bounding box center [78, 62] width 20 height 11
